Goal: Information Seeking & Learning: Check status

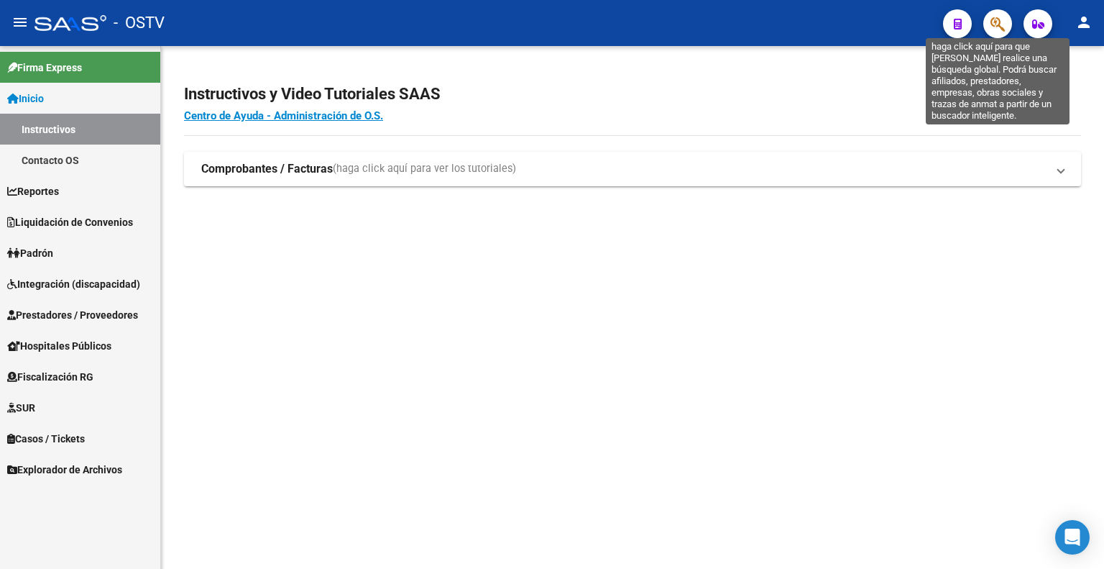
click at [993, 22] on icon "button" at bounding box center [997, 24] width 14 height 17
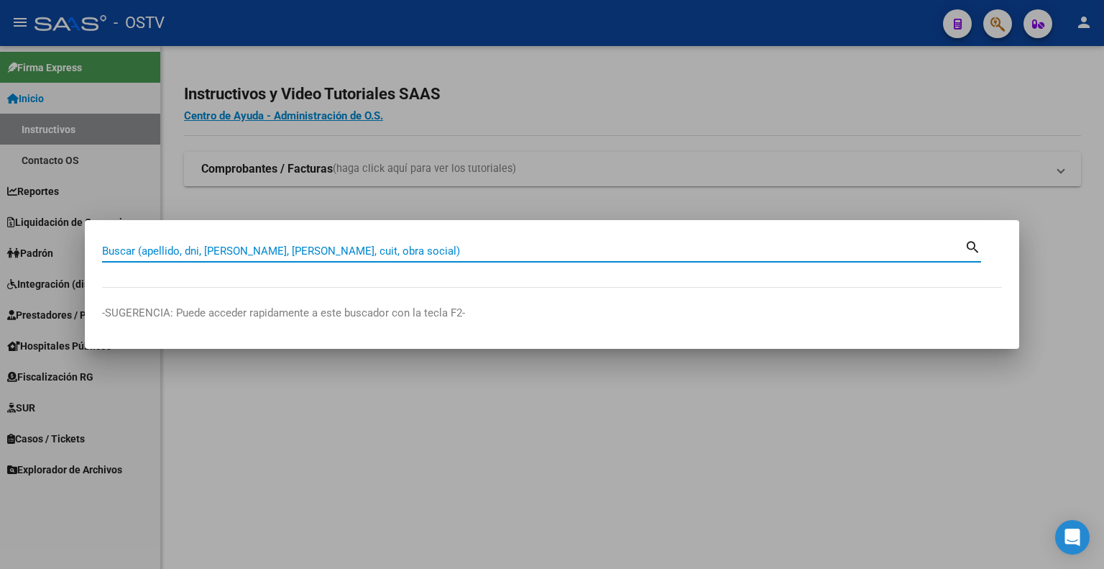
click at [382, 249] on input "Buscar (apellido, dni, cuil, nro traspaso, cuit, obra social)" at bounding box center [533, 250] width 863 height 13
type input "56078375"
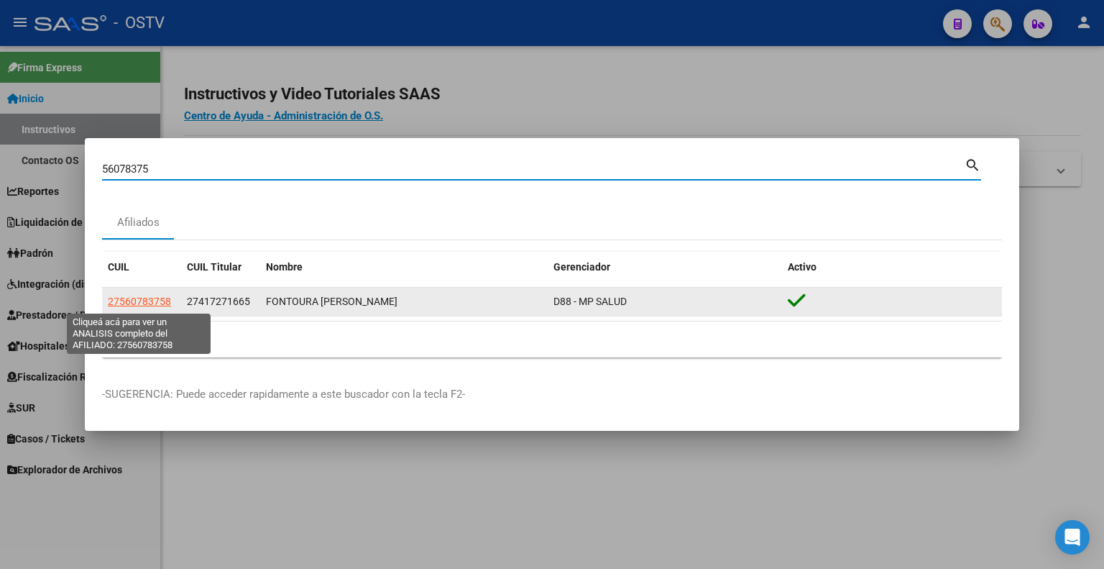
click at [155, 298] on span "27560783758" at bounding box center [139, 301] width 63 height 12
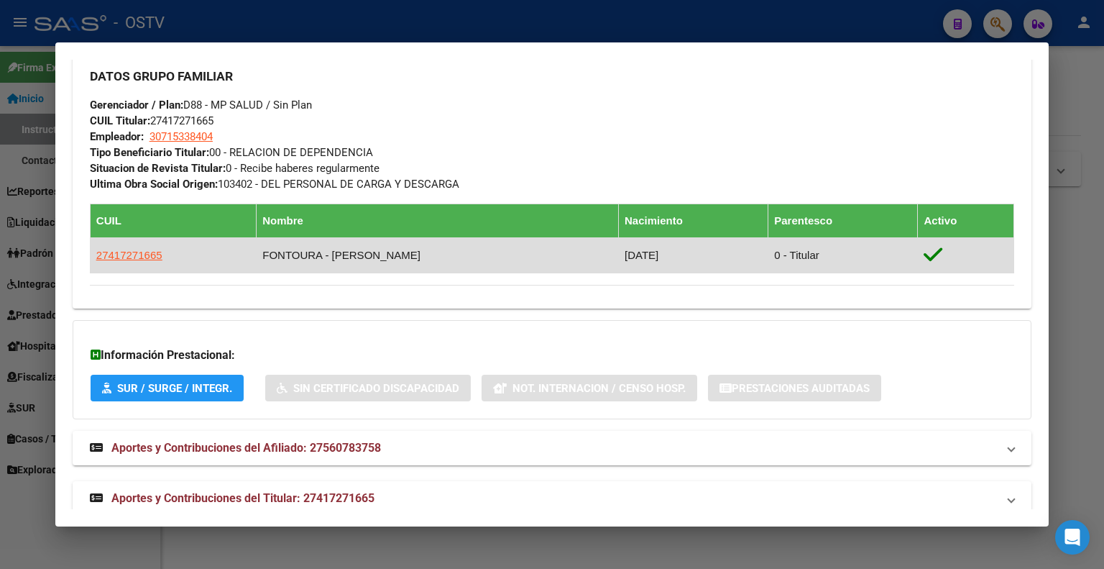
scroll to position [714, 0]
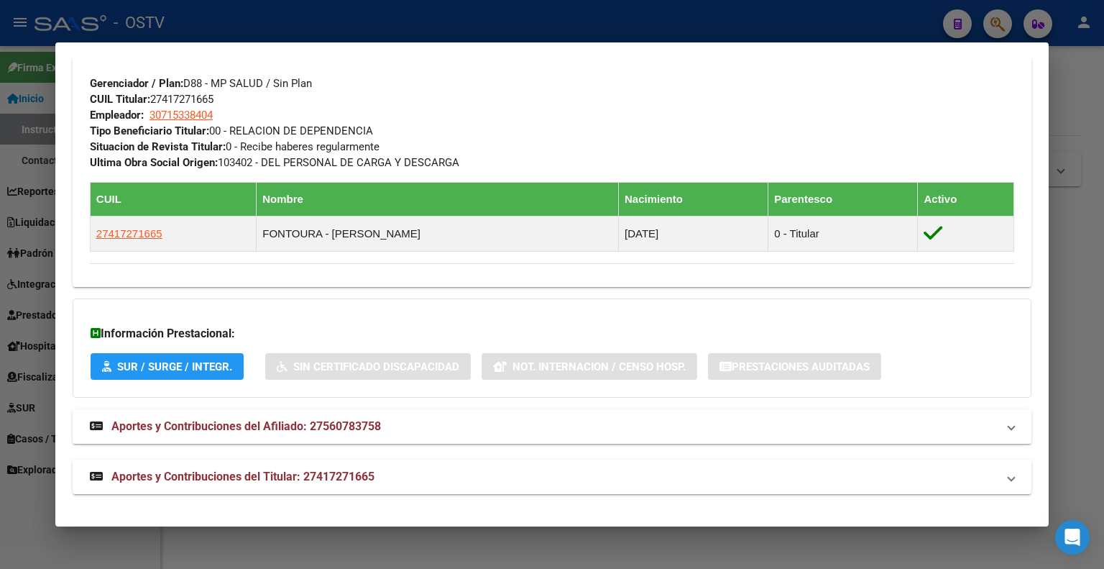
click at [170, 423] on span "Aportes y Contribuciones del Afiliado: 27560783758" at bounding box center [246, 426] width 270 height 14
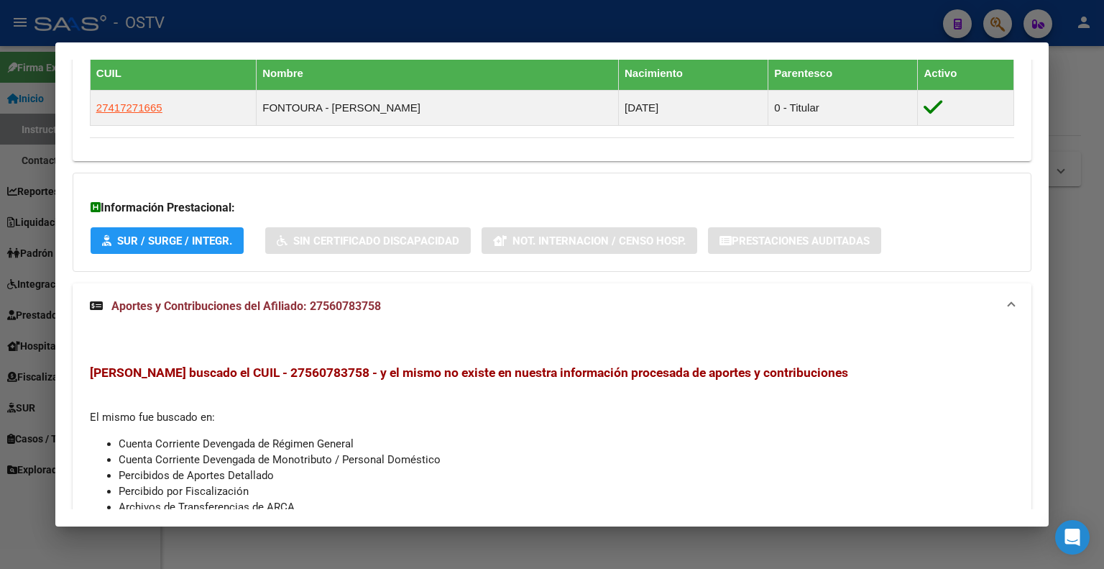
scroll to position [978, 0]
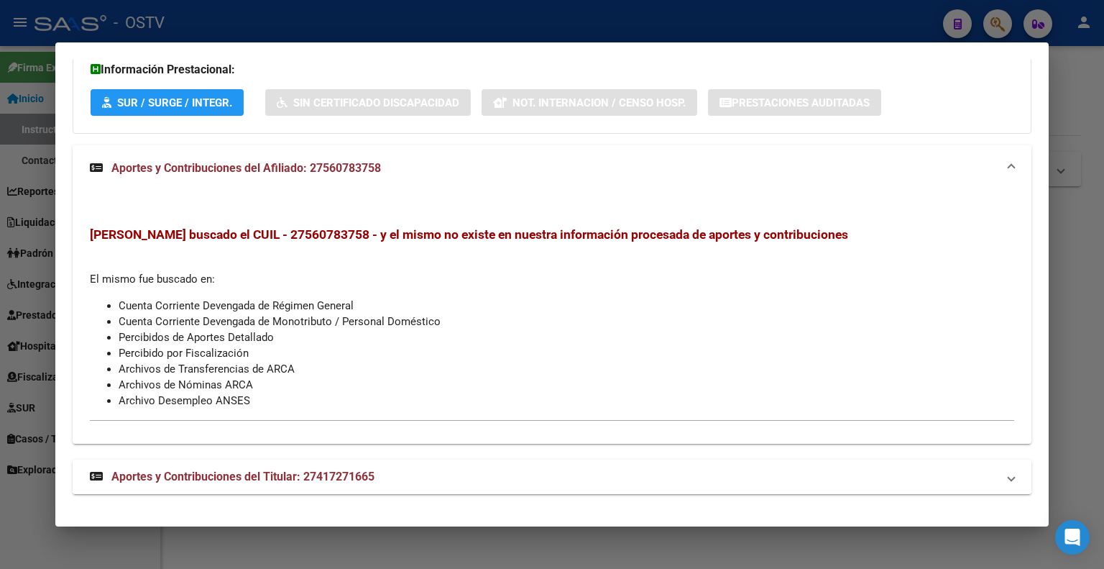
click at [187, 479] on span "Aportes y Contribuciones del Titular: 27417271665" at bounding box center [242, 476] width 263 height 14
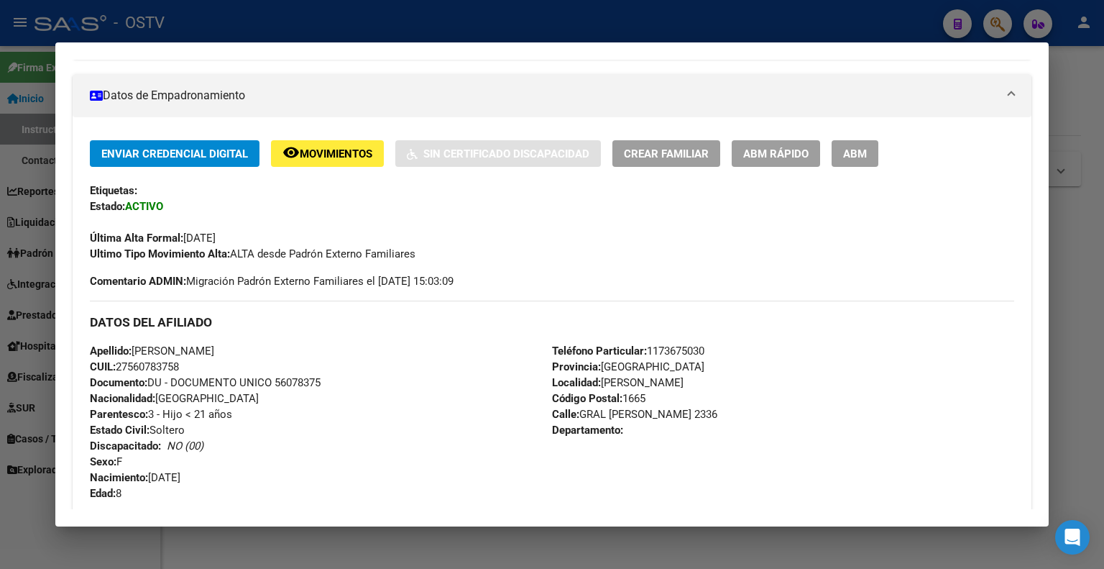
scroll to position [0, 0]
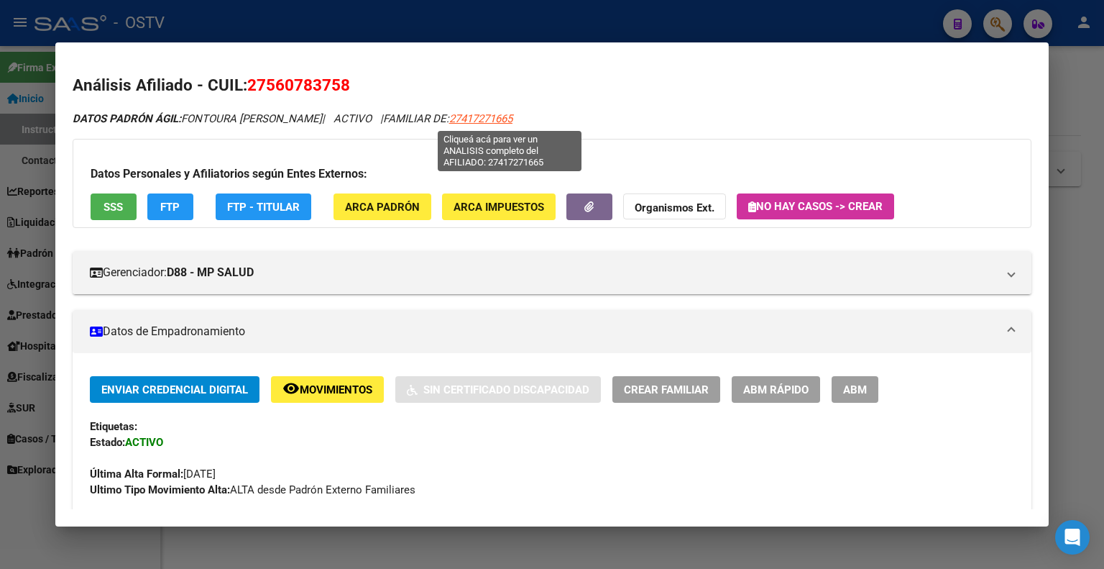
click at [512, 118] on span "27417271665" at bounding box center [480, 118] width 63 height 13
type textarea "27417271665"
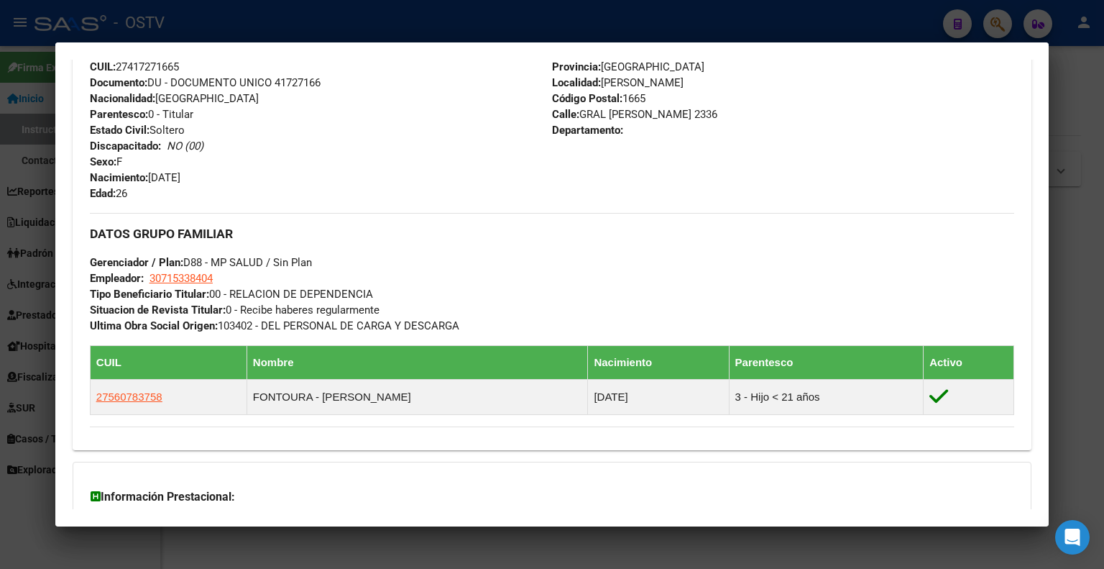
scroll to position [664, 0]
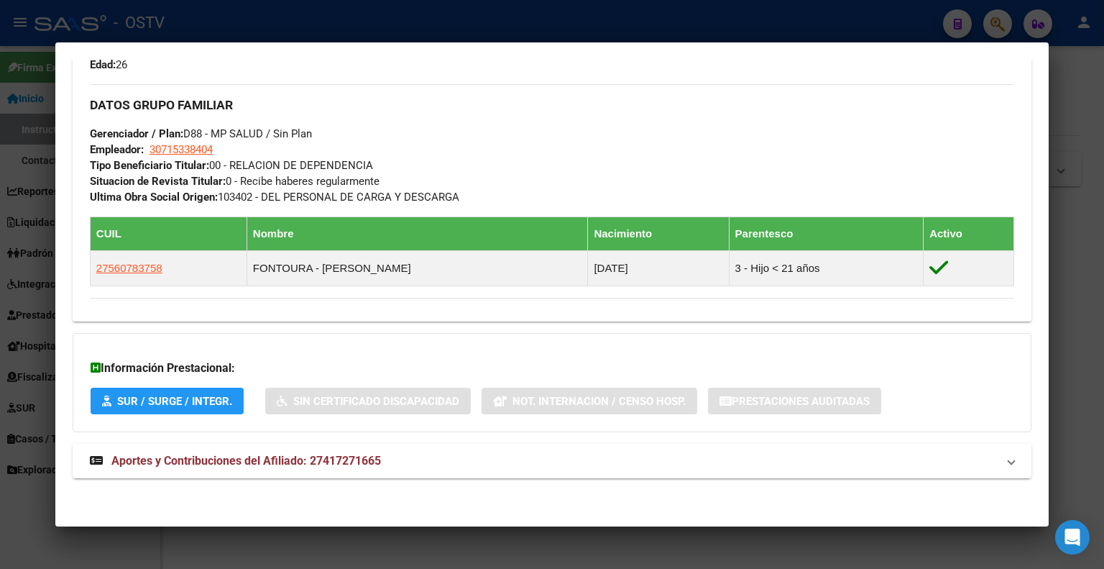
click at [239, 460] on span "Aportes y Contribuciones del Afiliado: 27417271665" at bounding box center [246, 461] width 270 height 14
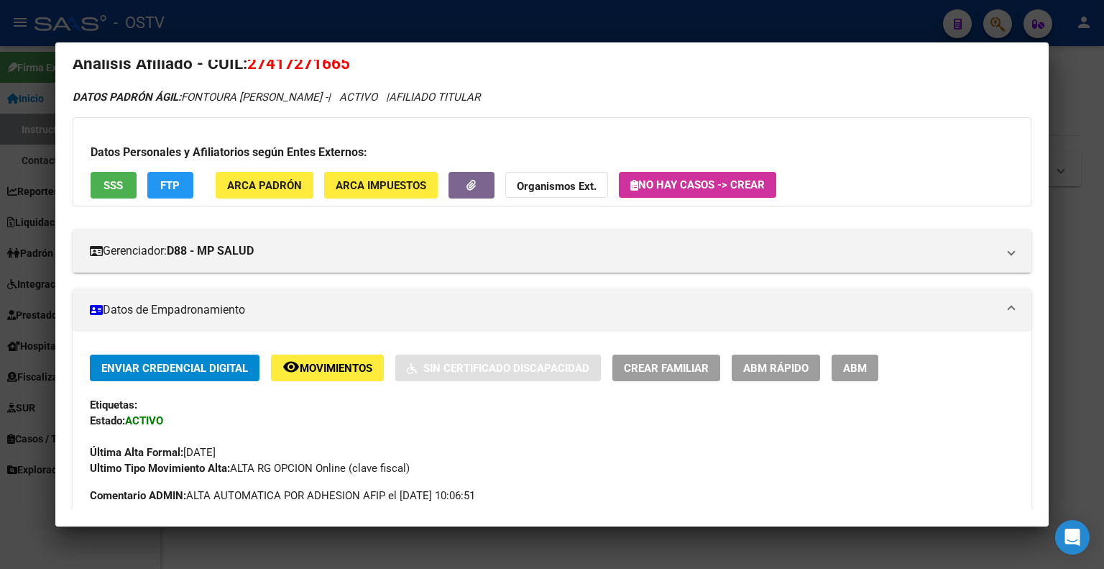
scroll to position [0, 0]
